Goal: Information Seeking & Learning: Understand process/instructions

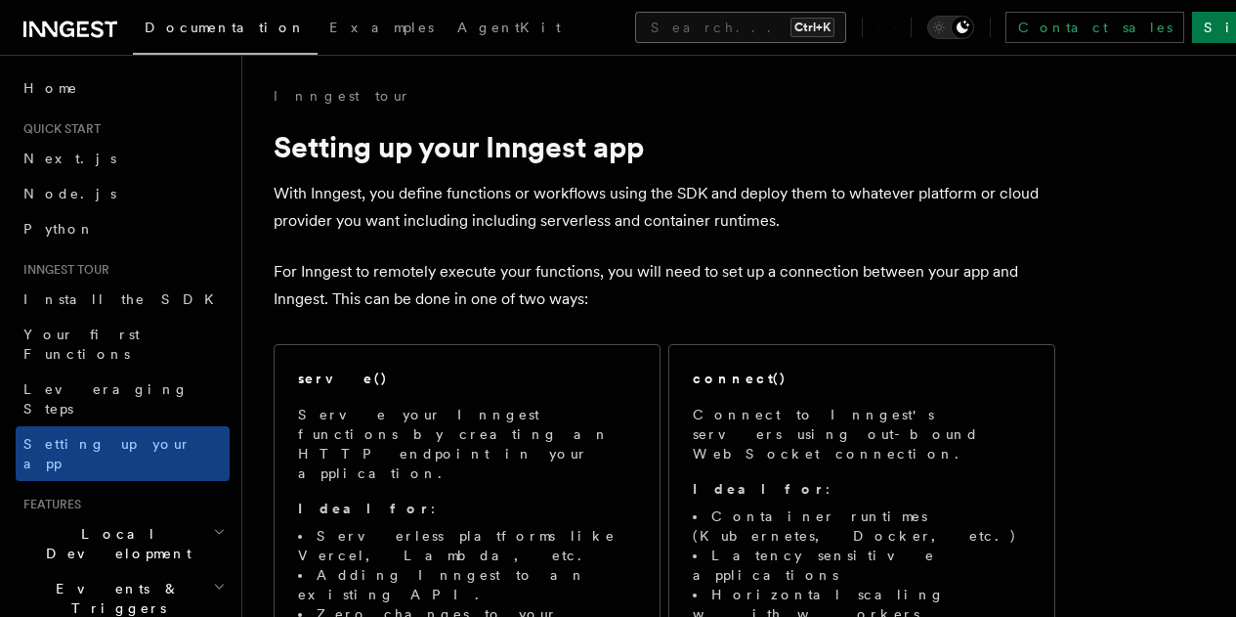
drag, startPoint x: 604, startPoint y: 93, endPoint x: 724, endPoint y: 39, distance: 131.7
